Goal: Complete application form

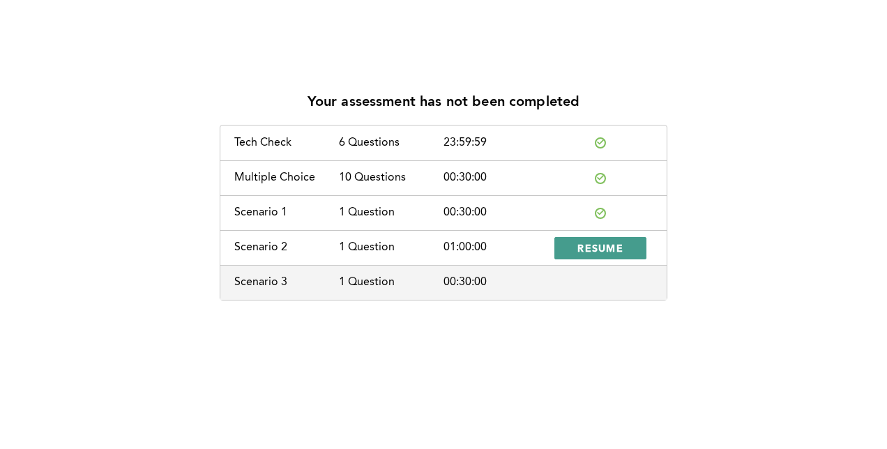
click at [634, 247] on button "RESUME" at bounding box center [600, 248] width 92 height 22
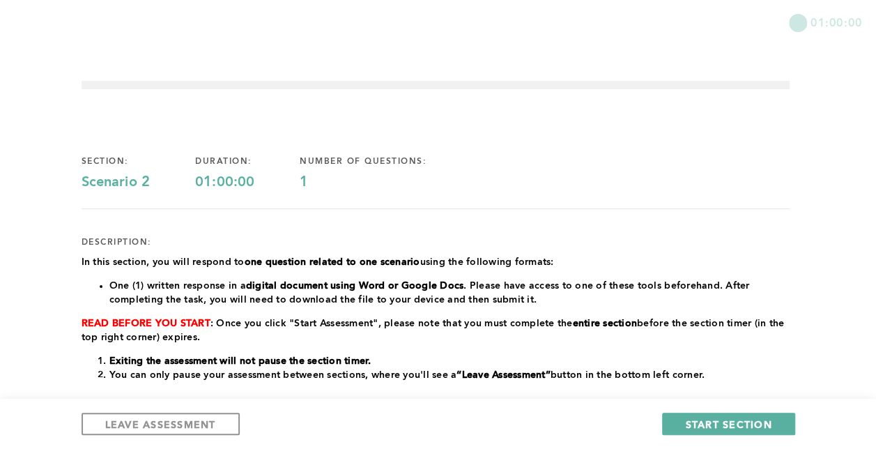
click at [728, 208] on div at bounding box center [436, 208] width 708 height 1
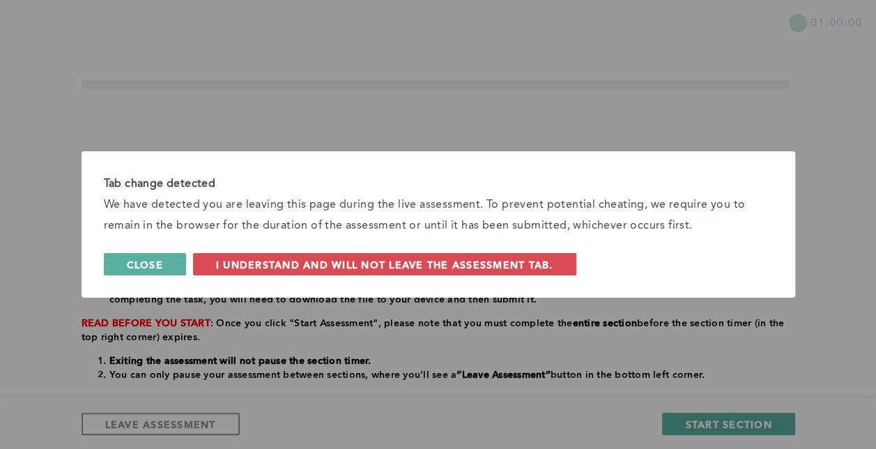
click at [144, 263] on span "Close" at bounding box center [145, 264] width 36 height 13
click at [180, 261] on button "Close" at bounding box center [145, 264] width 82 height 22
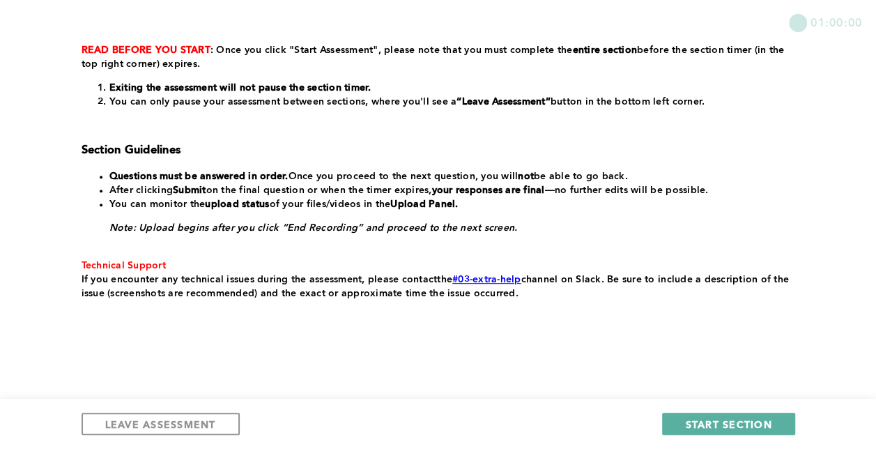
scroll to position [275, 0]
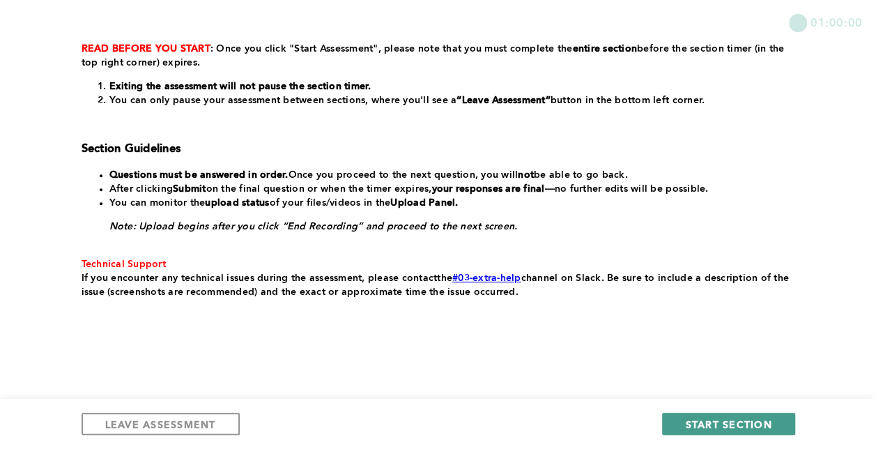
click at [697, 415] on button "START SECTION" at bounding box center [728, 424] width 132 height 22
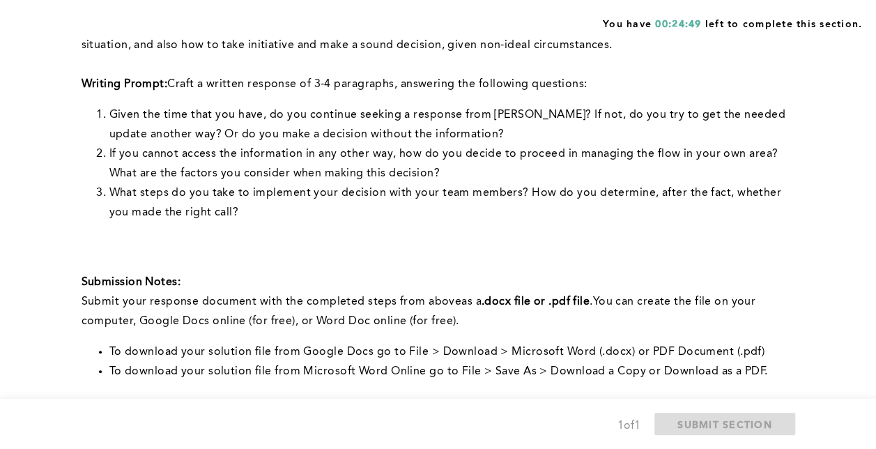
scroll to position [592, 0]
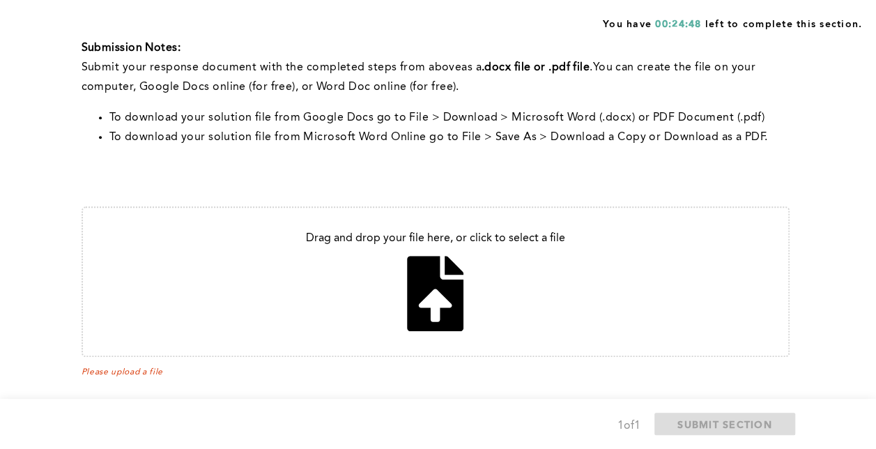
click at [452, 263] on input "file" at bounding box center [435, 282] width 705 height 148
type input "C:\fakepath\Context 1 - Lack of communication response, decision making.docx"
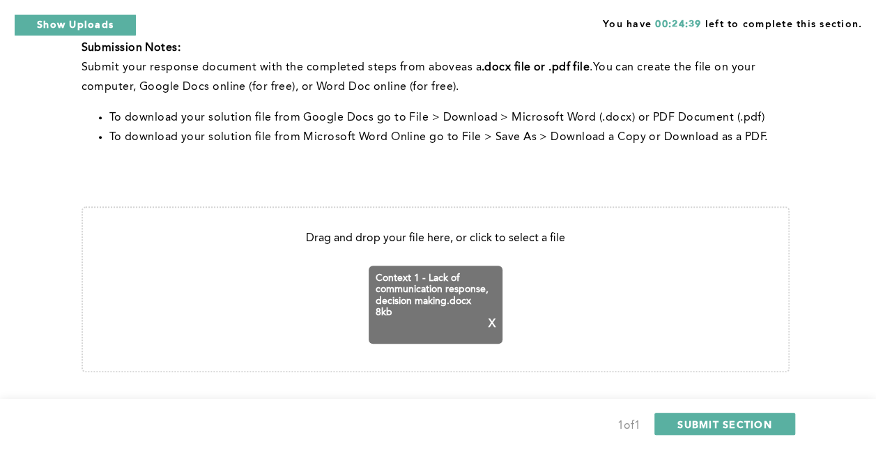
scroll to position [607, 0]
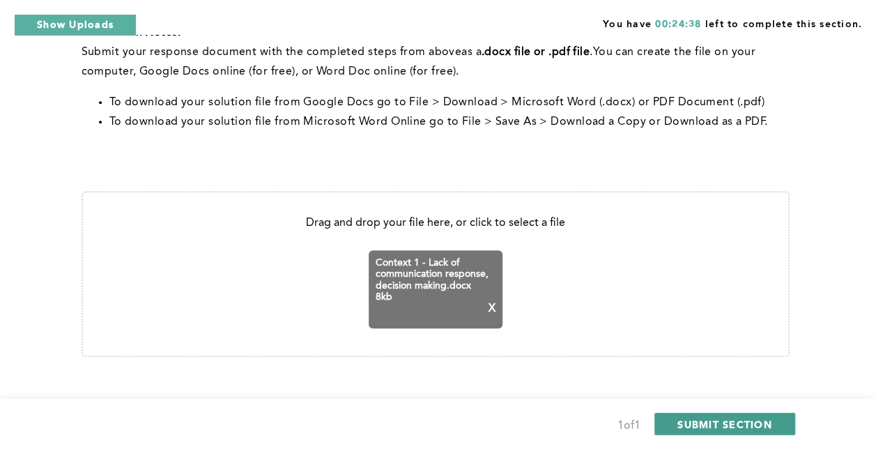
click at [742, 425] on span "SUBMIT SECTION" at bounding box center [724, 423] width 95 height 13
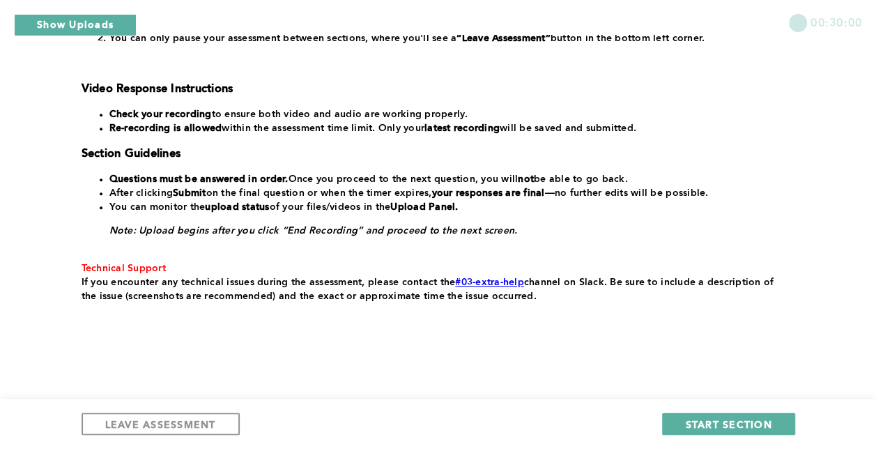
scroll to position [328, 0]
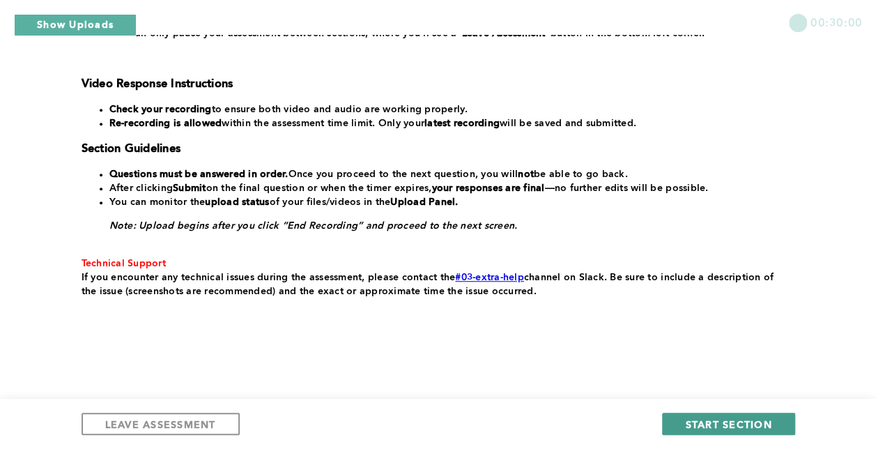
click at [690, 422] on span "START SECTION" at bounding box center [728, 423] width 86 height 13
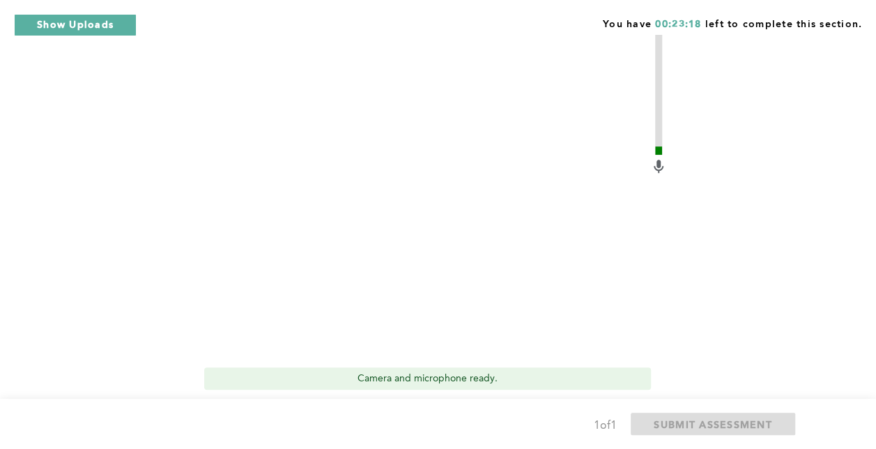
scroll to position [497, 0]
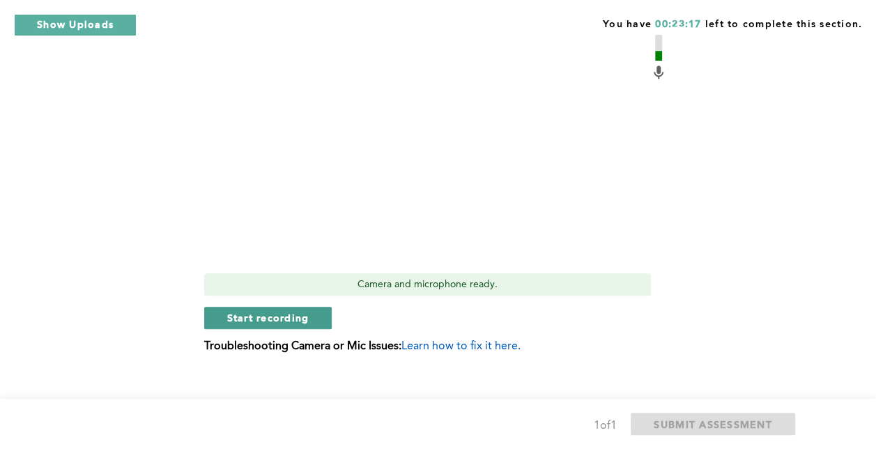
click at [312, 317] on button "Start recording" at bounding box center [268, 318] width 128 height 22
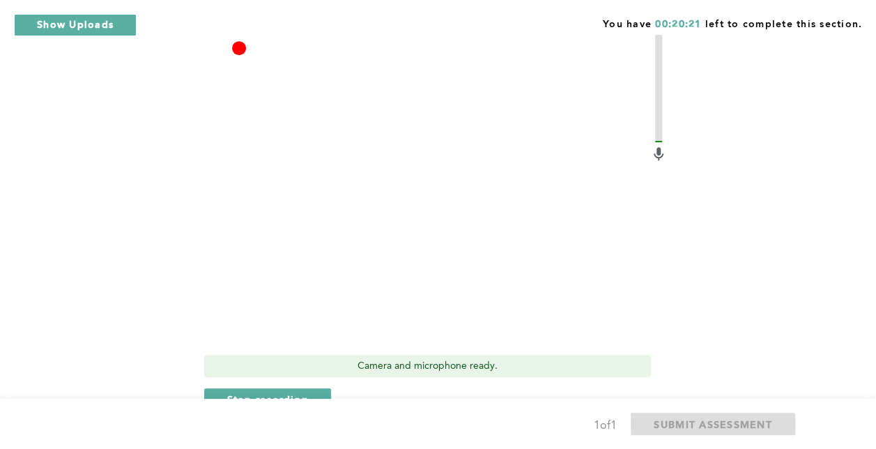
scroll to position [479, 0]
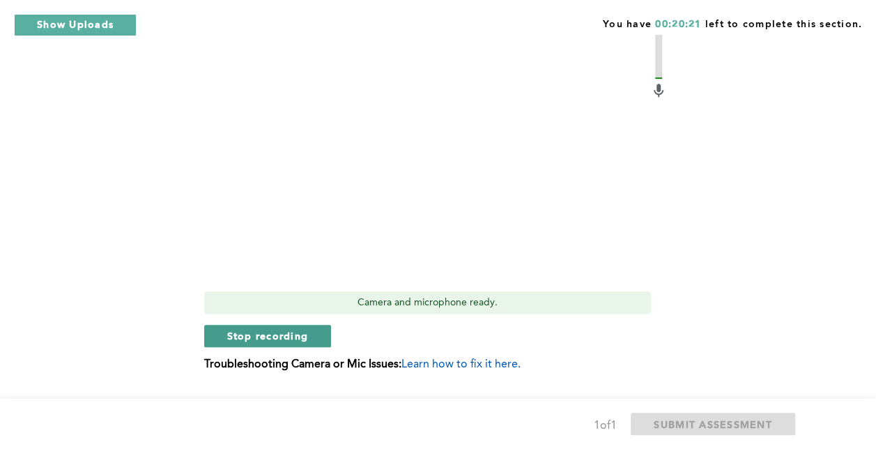
click at [257, 332] on span "Stop recording" at bounding box center [268, 335] width 82 height 13
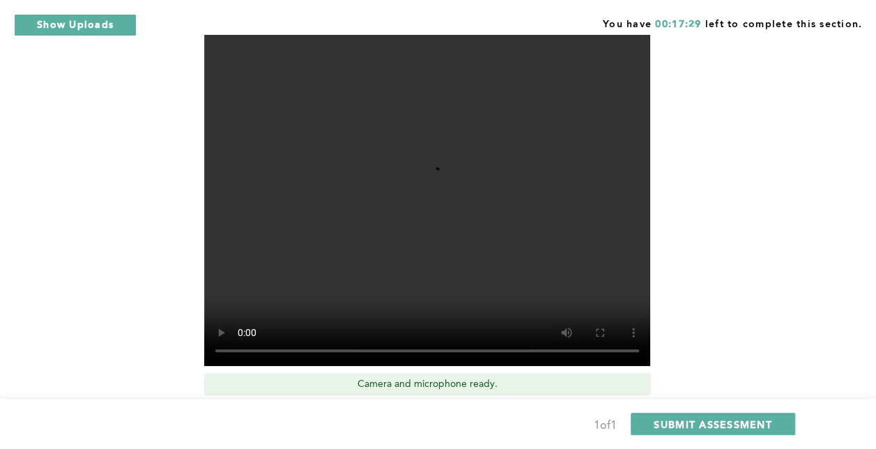
scroll to position [398, 0]
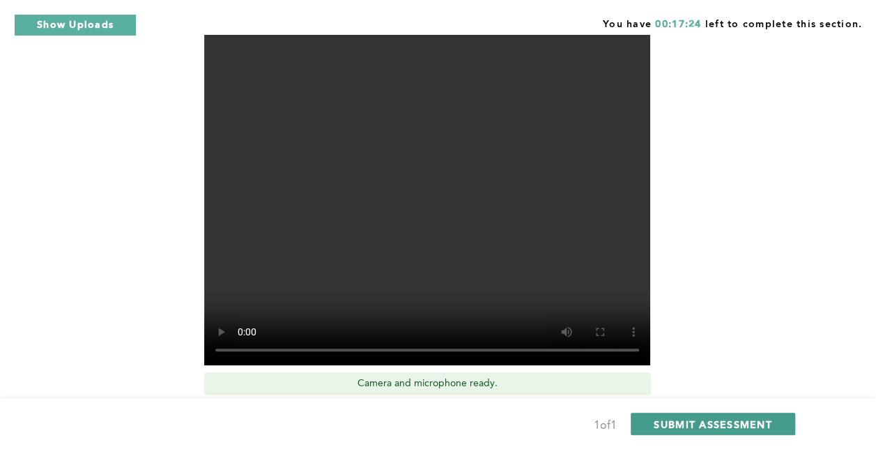
click at [744, 417] on span "SUBMIT ASSESSMENT" at bounding box center [713, 423] width 118 height 13
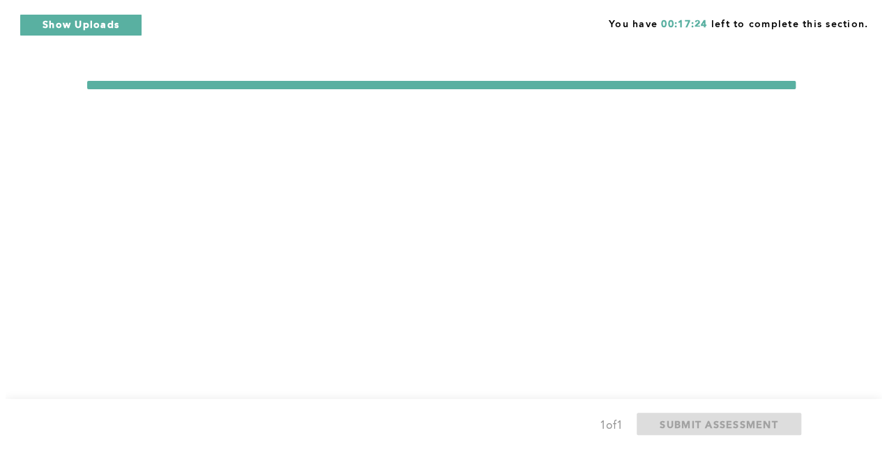
scroll to position [0, 0]
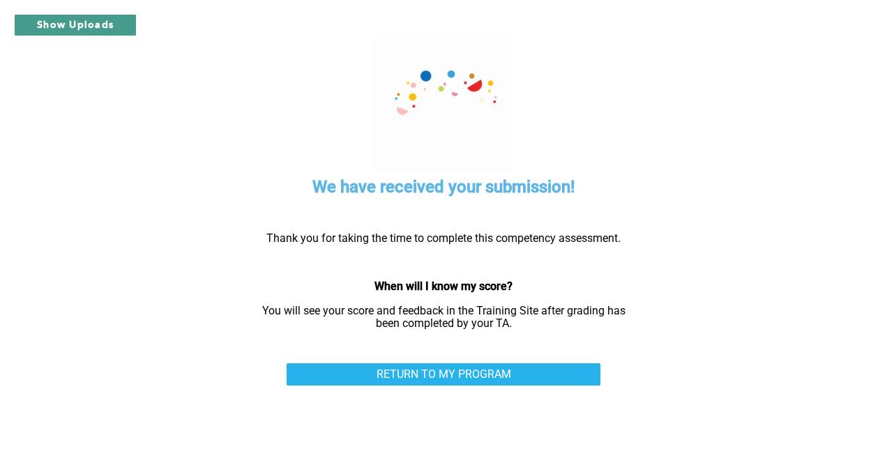
click at [88, 26] on button "Show Uploads" at bounding box center [75, 25] width 123 height 22
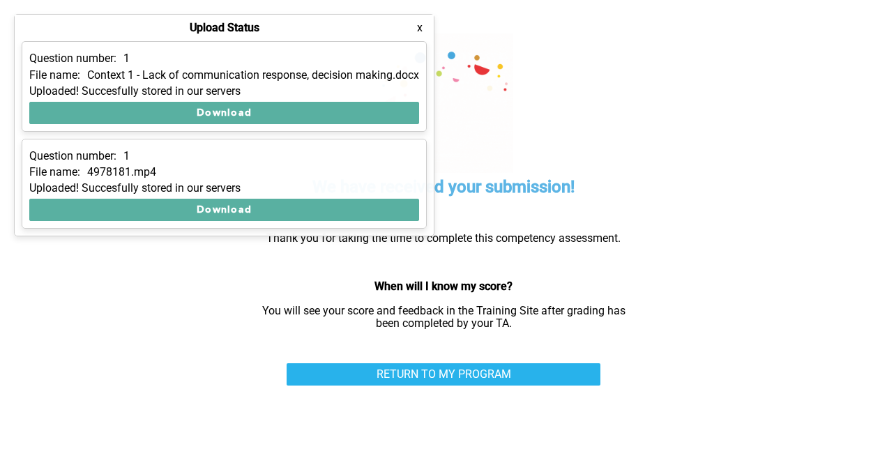
click at [411, 36] on div "Upload Status x" at bounding box center [224, 28] width 419 height 26
click at [415, 31] on button "x" at bounding box center [420, 28] width 14 height 14
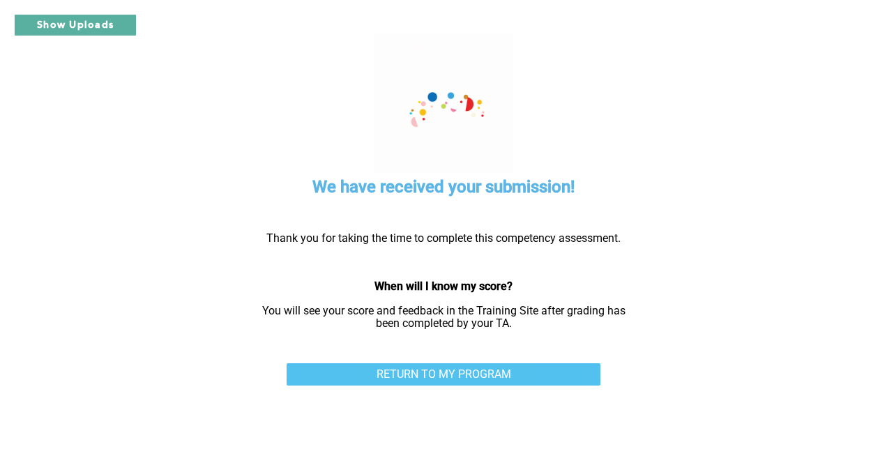
click at [454, 371] on link "RETURN TO MY PROGRAM" at bounding box center [443, 374] width 314 height 22
